Goal: Find contact information: Find contact information

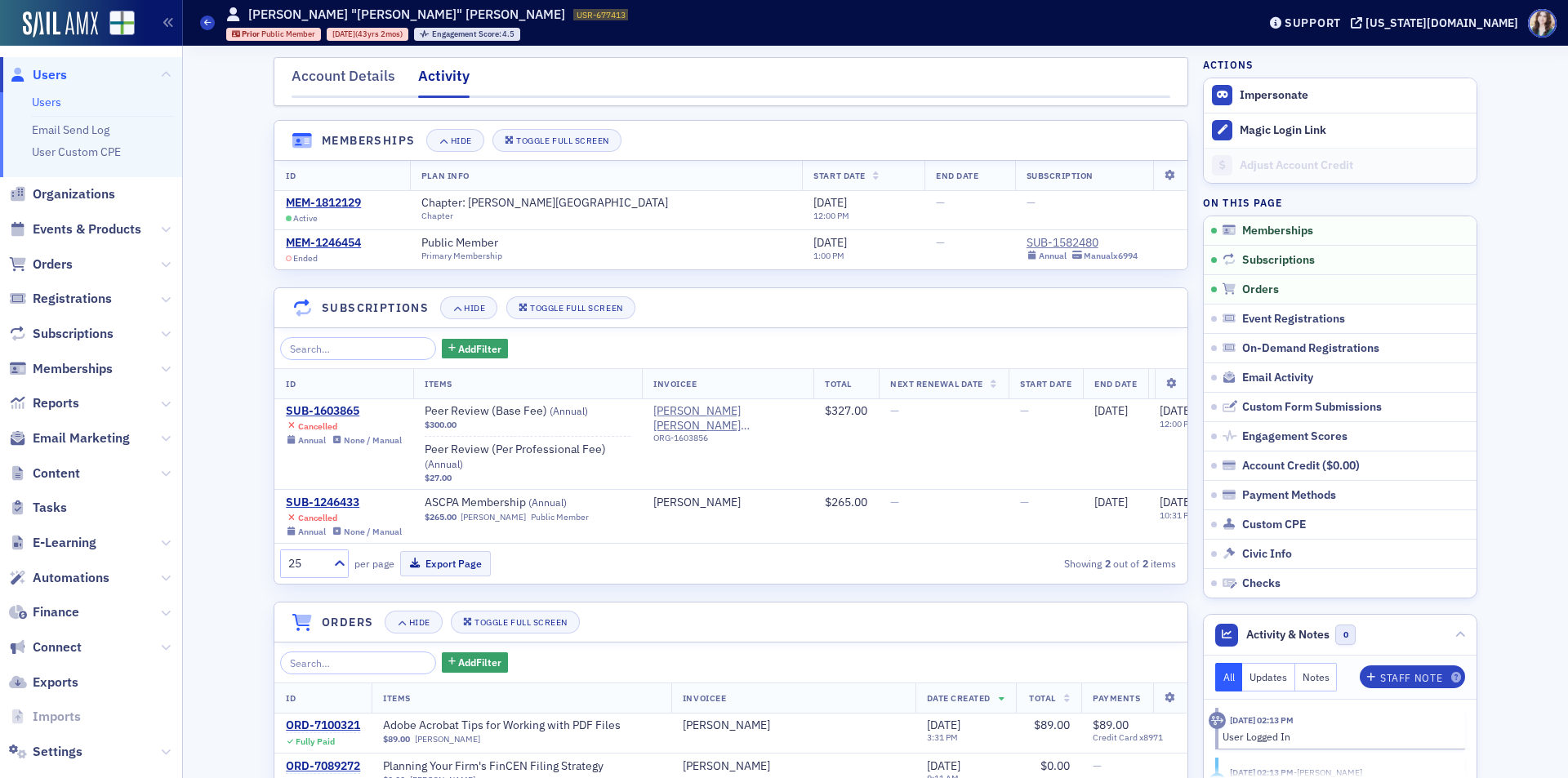
click at [42, 76] on span "Users" at bounding box center [50, 74] width 34 height 18
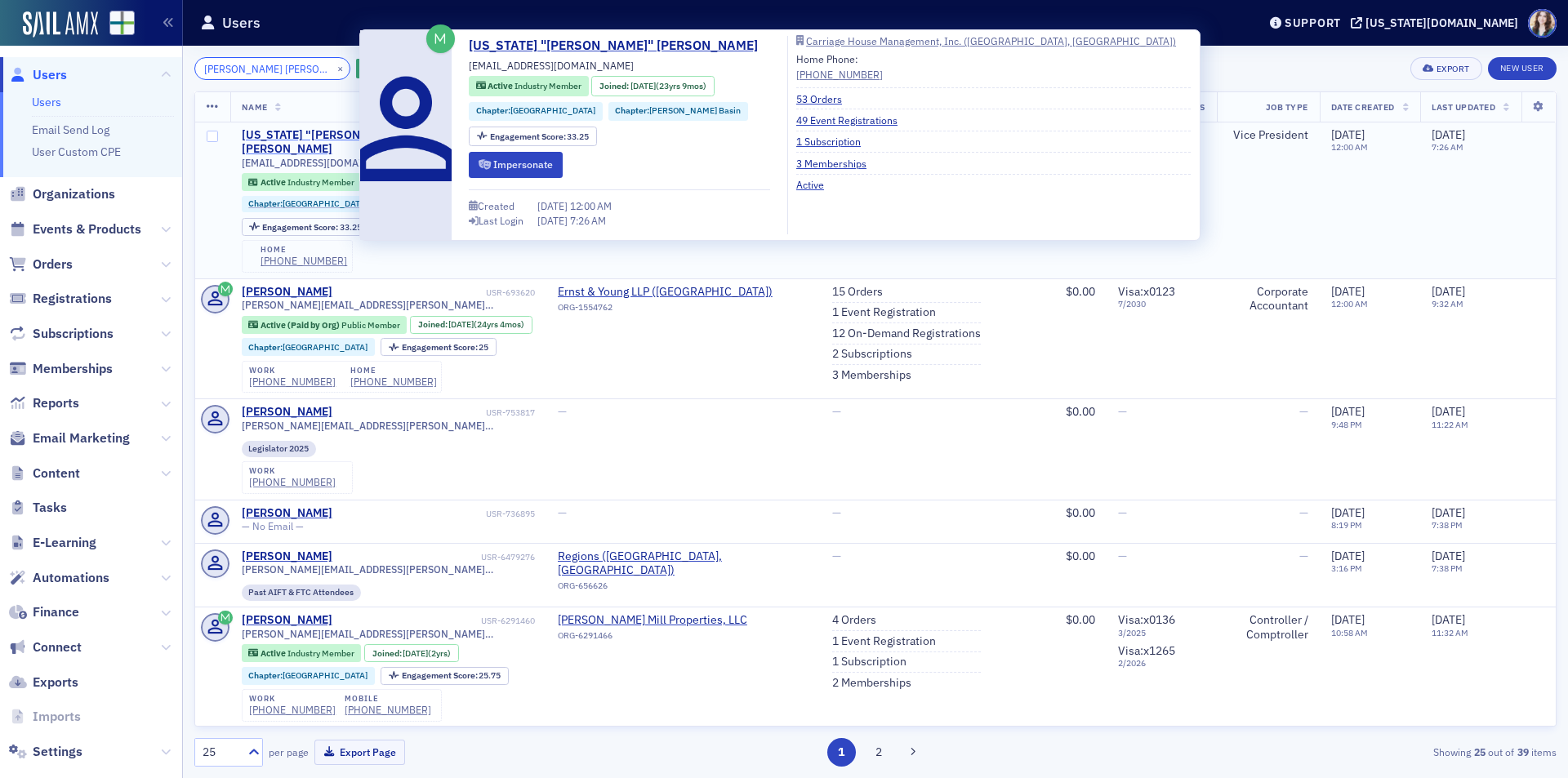
type input "Ginny Leah"
click at [317, 132] on div "[US_STATE] "[PERSON_NAME]" [PERSON_NAME]" at bounding box center [361, 142] width 241 height 29
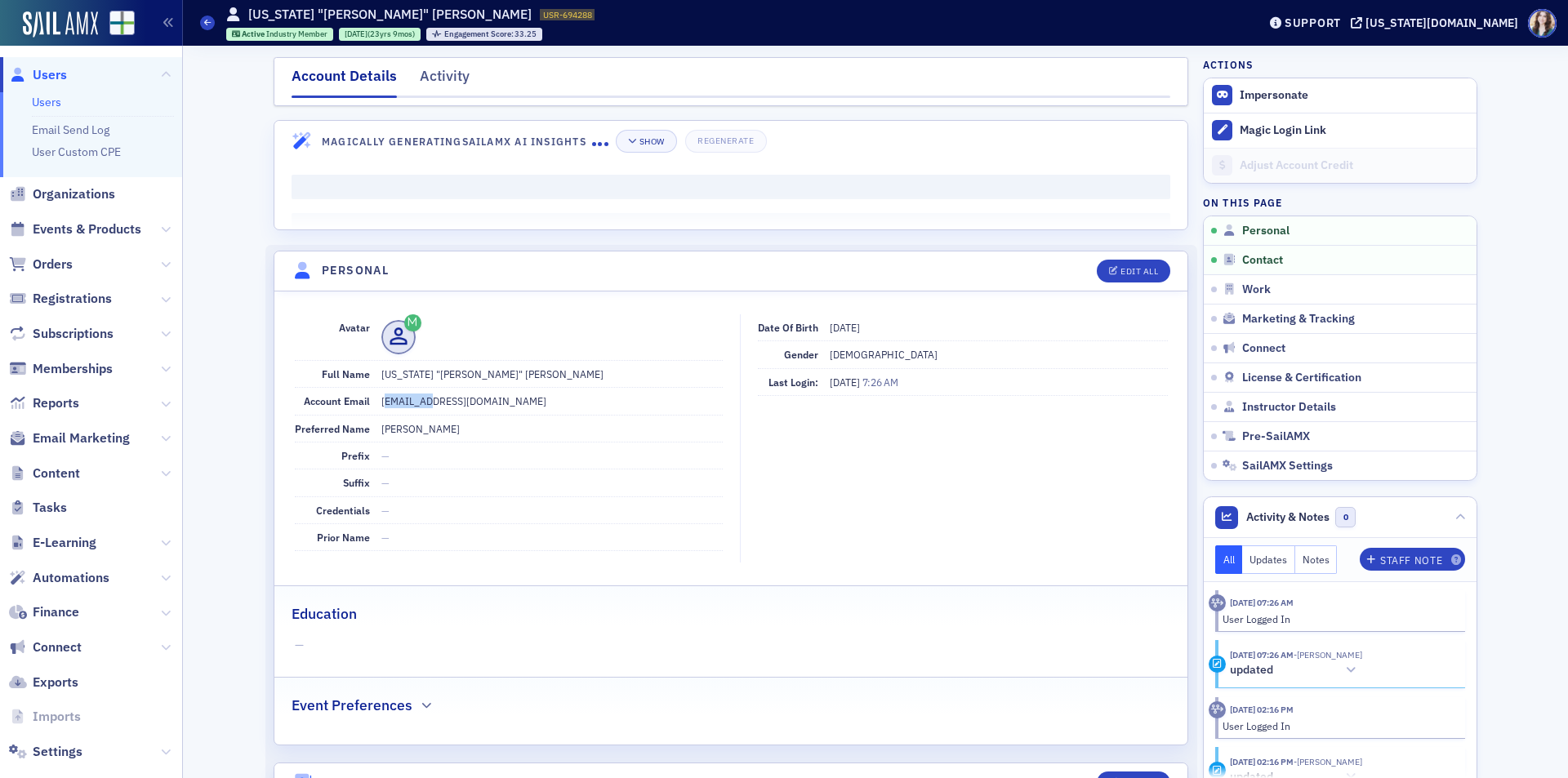
drag, startPoint x: 377, startPoint y: 402, endPoint x: 425, endPoint y: 408, distance: 48.4
click at [425, 408] on dd "[EMAIL_ADDRESS][DOMAIN_NAME]" at bounding box center [552, 400] width 341 height 26
drag, startPoint x: 377, startPoint y: 403, endPoint x: 427, endPoint y: 405, distance: 50.0
click at [427, 405] on dd "[EMAIL_ADDRESS][DOMAIN_NAME]" at bounding box center [552, 400] width 341 height 26
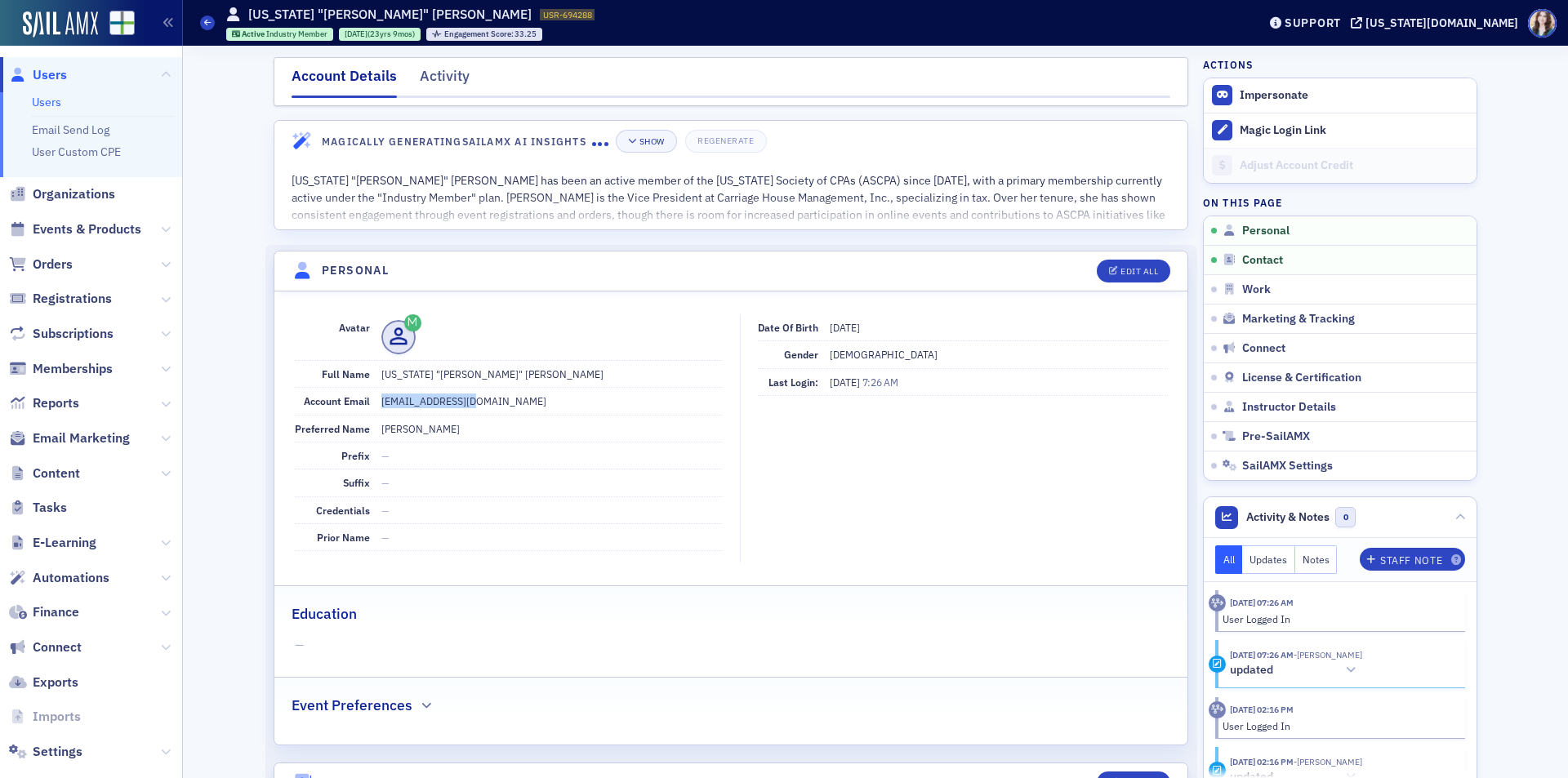
drag, startPoint x: 374, startPoint y: 403, endPoint x: 474, endPoint y: 401, distance: 100.0
click at [474, 401] on dd "[EMAIL_ADDRESS][DOMAIN_NAME]" at bounding box center [552, 400] width 341 height 26
copy dd "[EMAIL_ADDRESS][DOMAIN_NAME]"
click at [497, 418] on dd "Ginny" at bounding box center [552, 428] width 341 height 26
click at [420, 69] on div "Activity" at bounding box center [444, 80] width 50 height 31
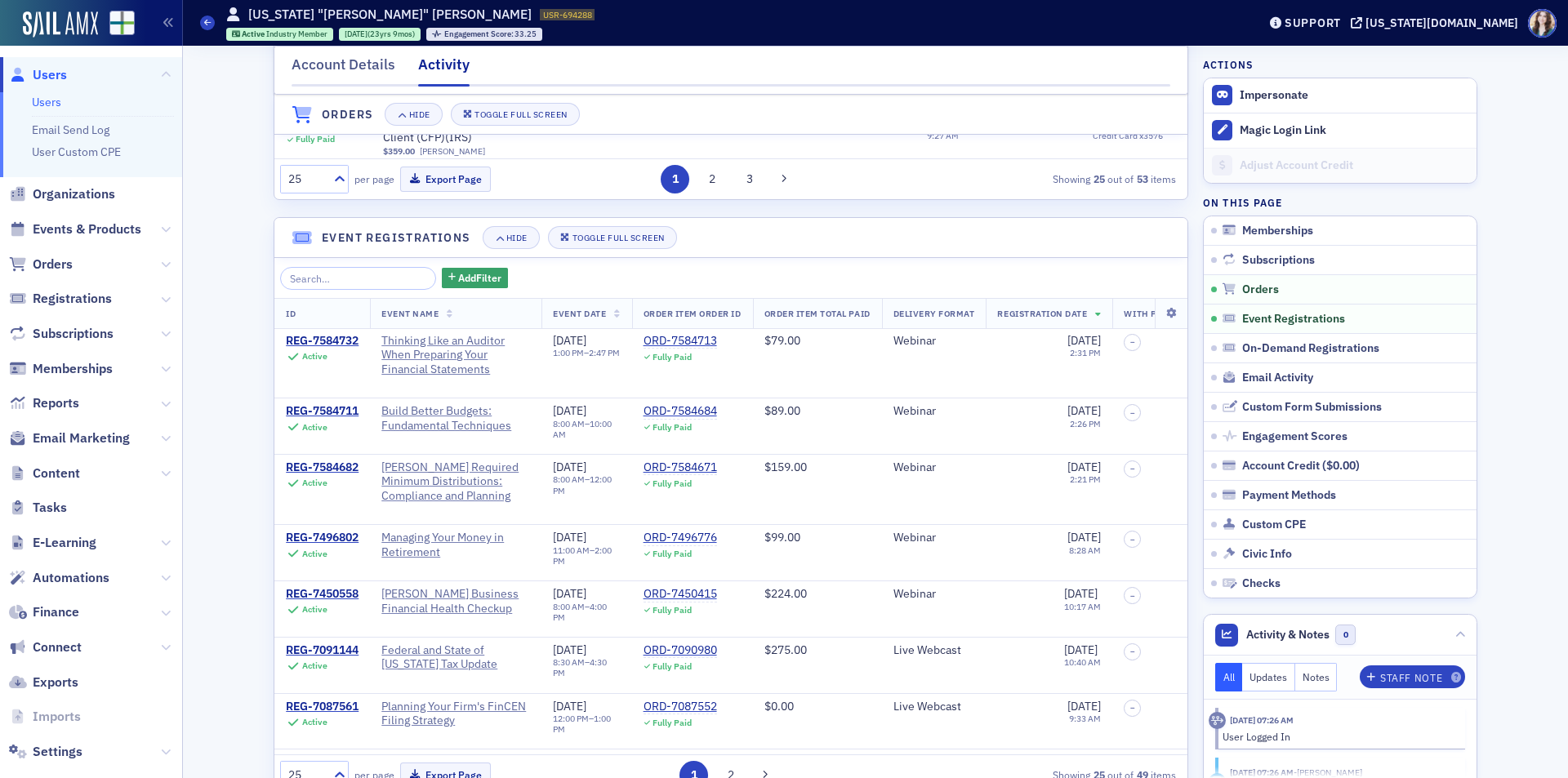
scroll to position [979, 0]
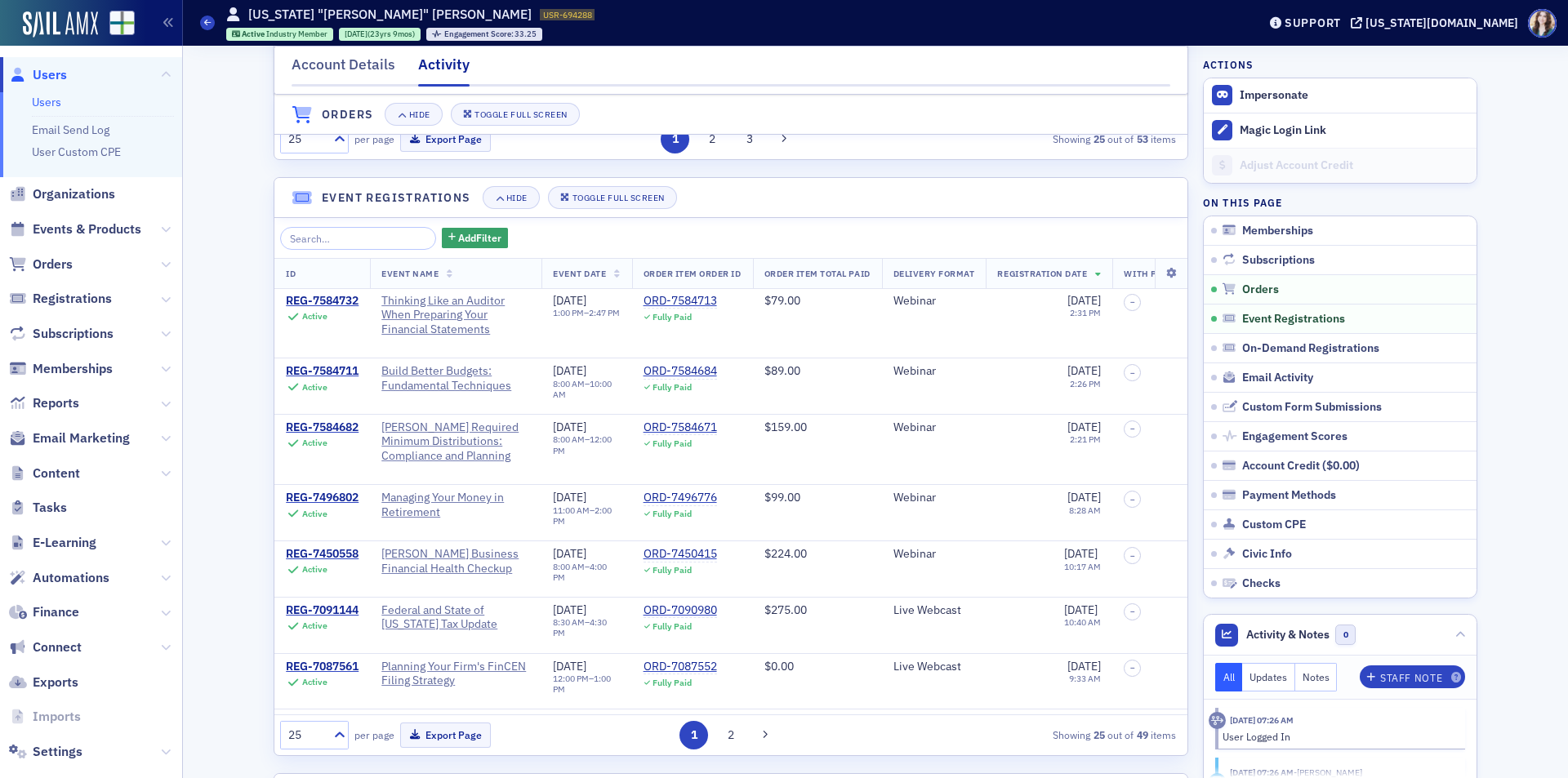
click at [245, 149] on div "Account Details Activity Memberships Hide Toggle Full Screen ID Plan Info Start…" at bounding box center [876, 643] width 1362 height 3152
click at [1258, 89] on button "Impersonate" at bounding box center [1274, 94] width 69 height 14
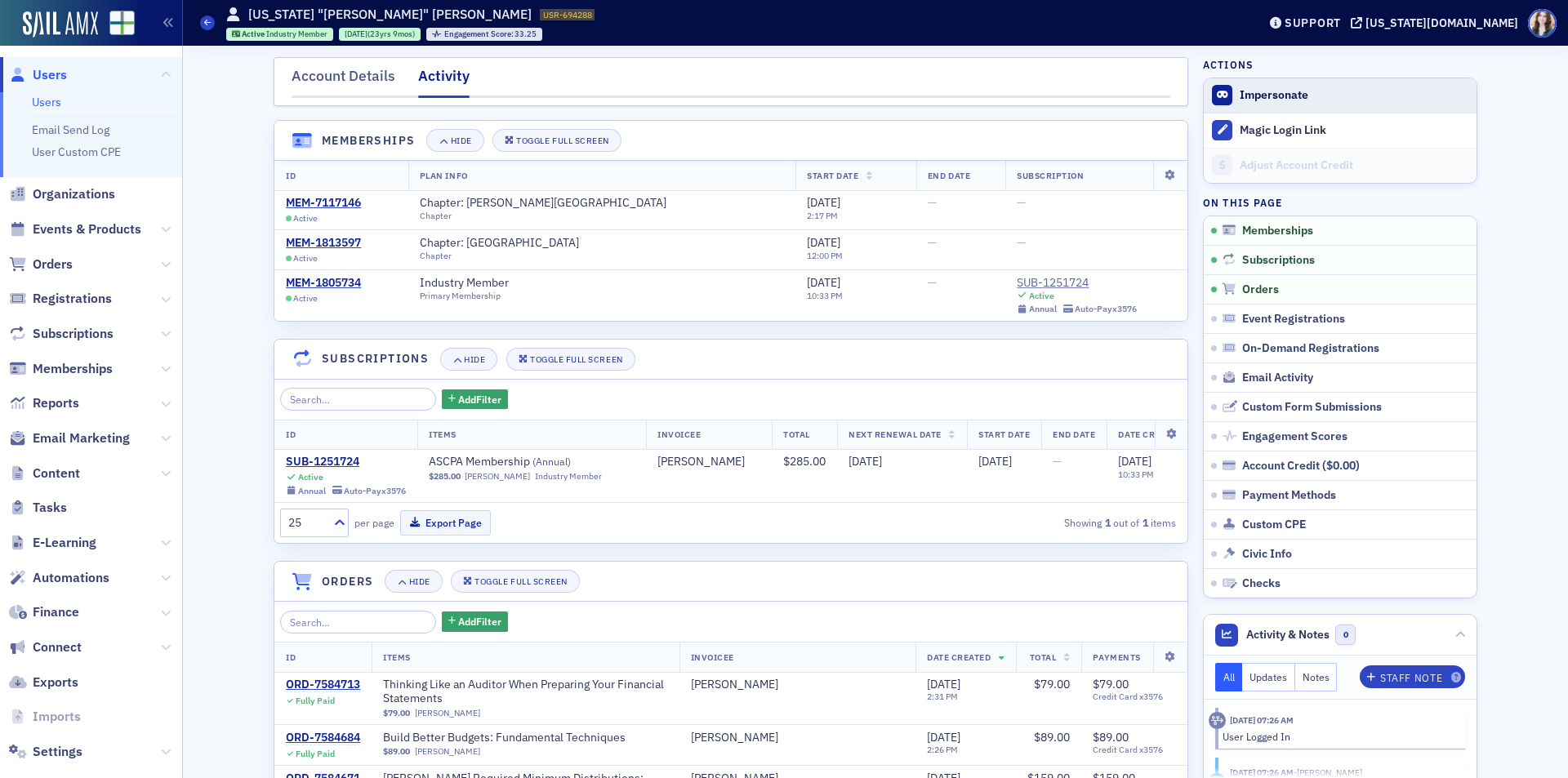
click at [1286, 99] on button "Impersonate" at bounding box center [1274, 94] width 69 height 14
